Goal: Navigation & Orientation: Understand site structure

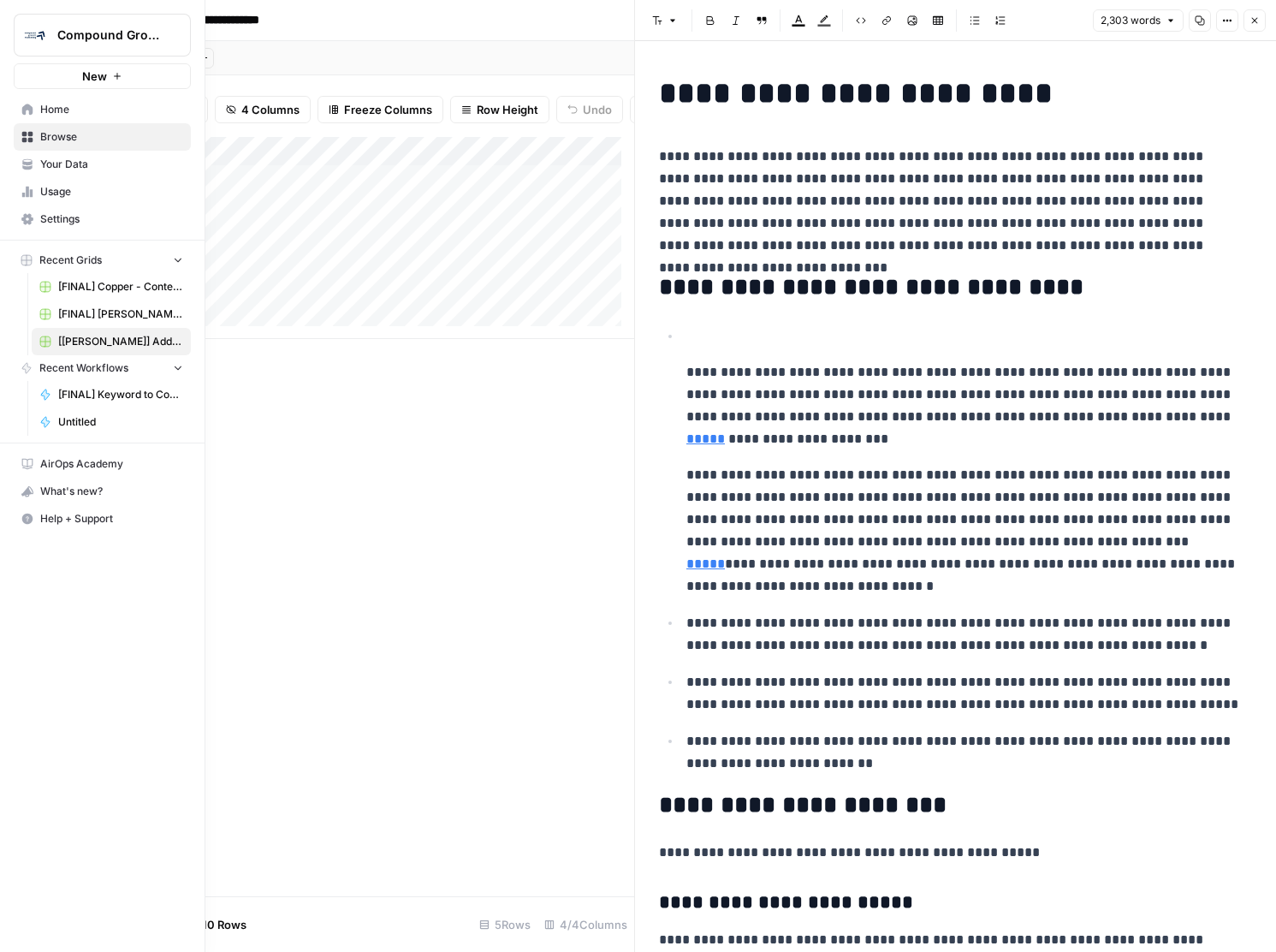
click at [17, 145] on link "Browse" at bounding box center [102, 137] width 177 height 28
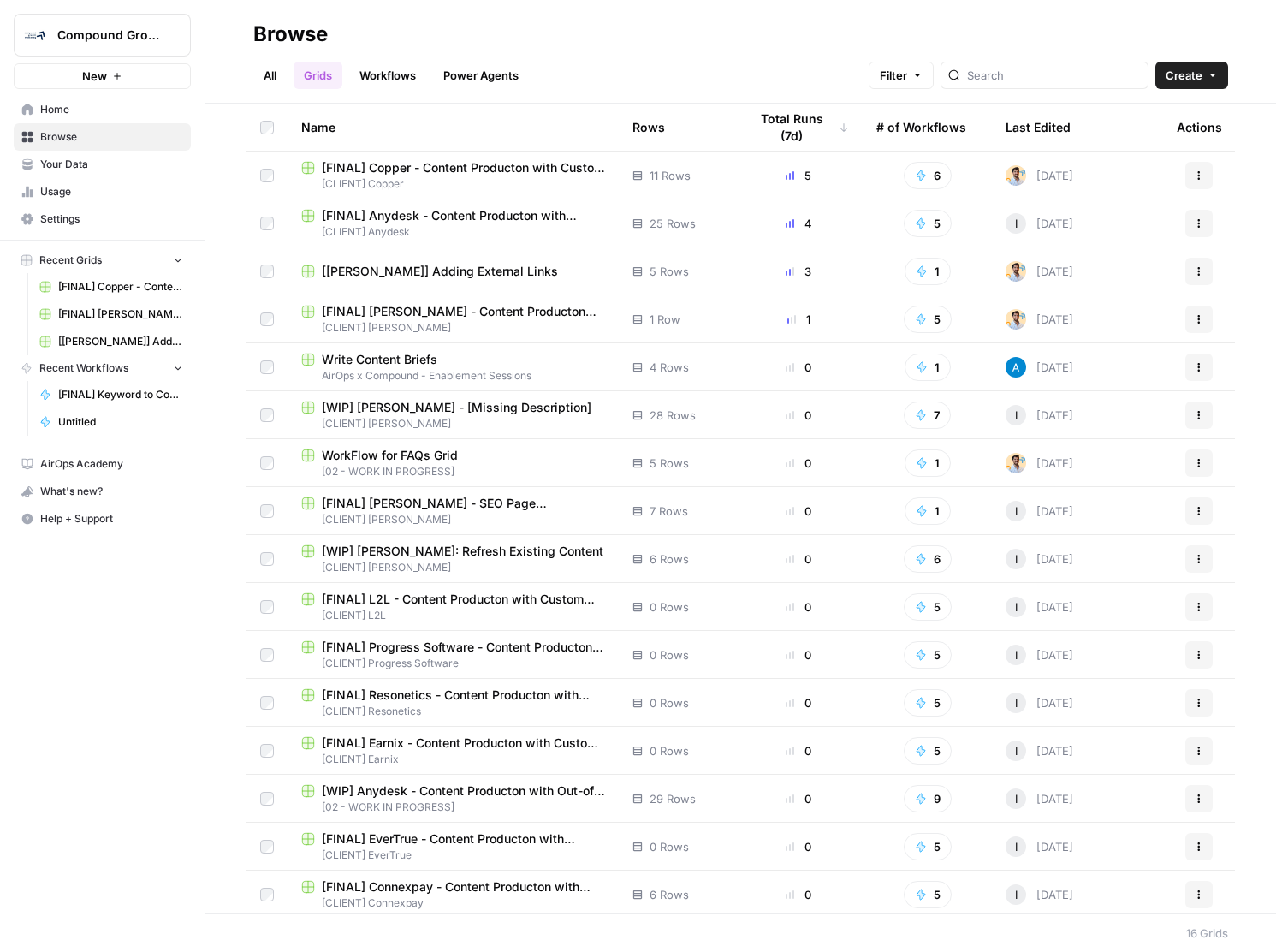
click at [404, 85] on link "Workflows" at bounding box center [387, 76] width 77 height 28
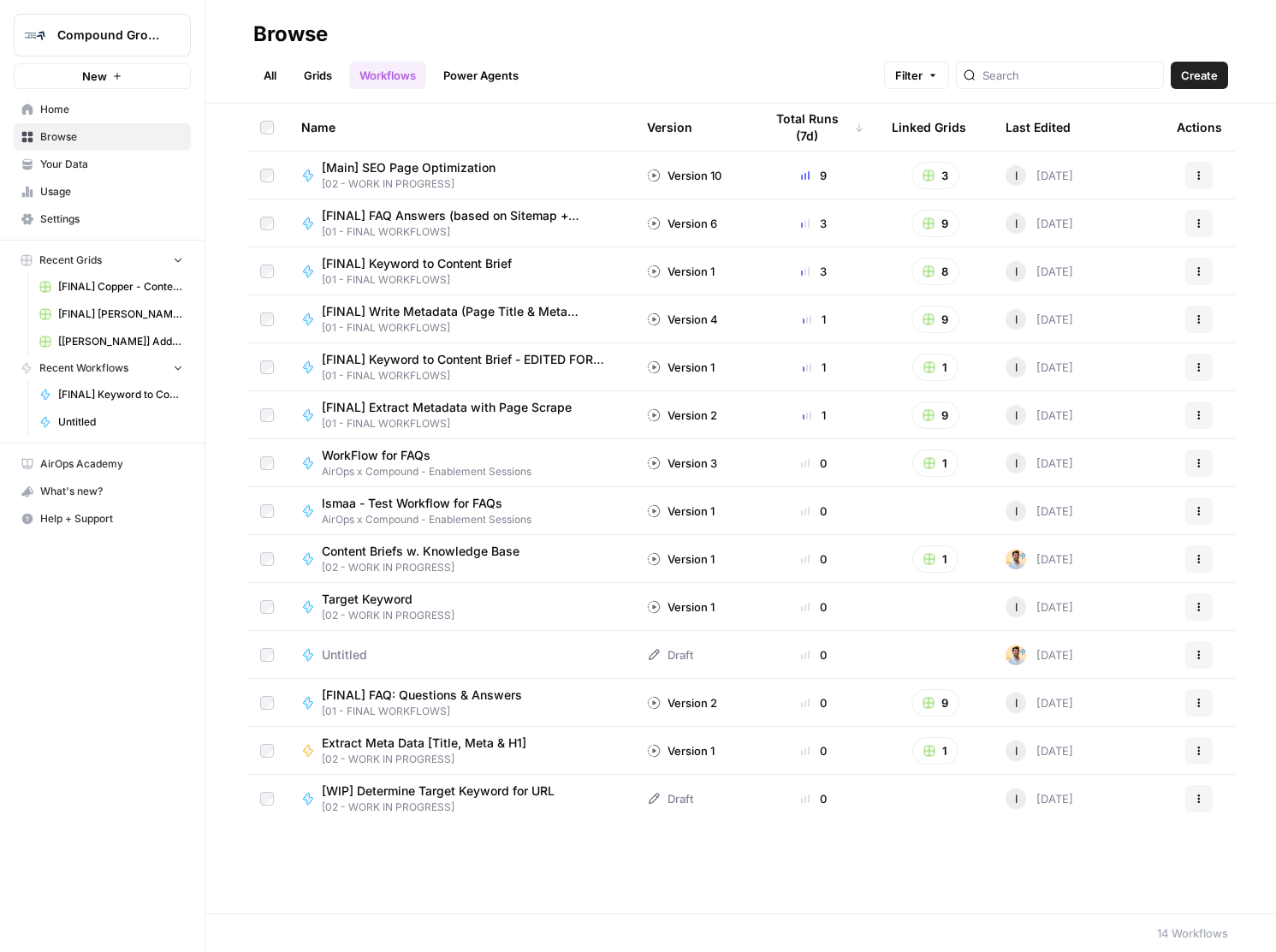
click at [321, 73] on link "Grids" at bounding box center [318, 76] width 49 height 28
